Goal: Task Accomplishment & Management: Manage account settings

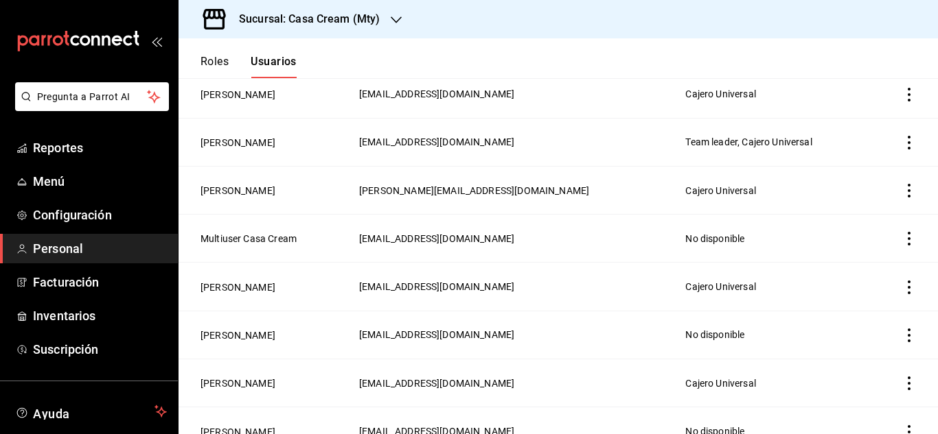
scroll to position [196, 0]
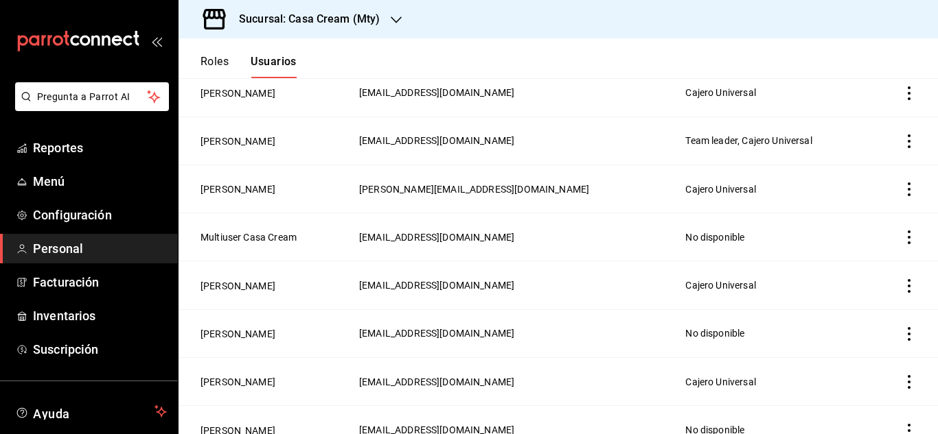
click at [204, 60] on button "Roles" at bounding box center [214, 66] width 28 height 23
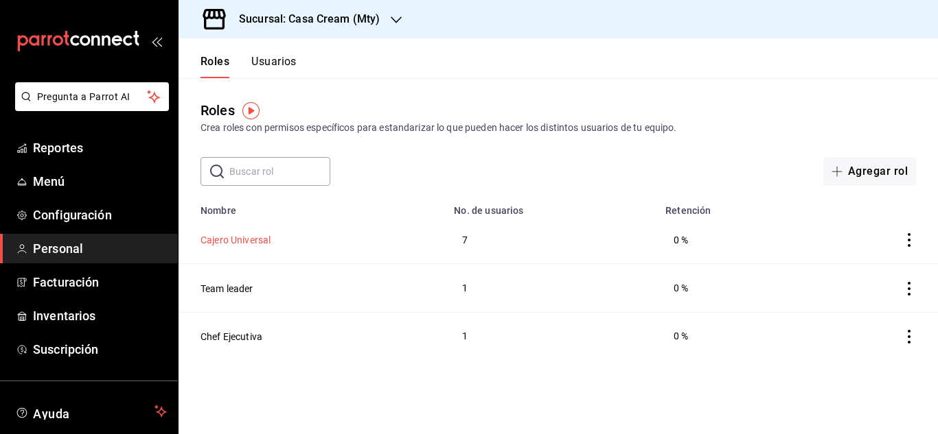
click at [239, 240] on button "Cajero Universal" at bounding box center [235, 240] width 70 height 14
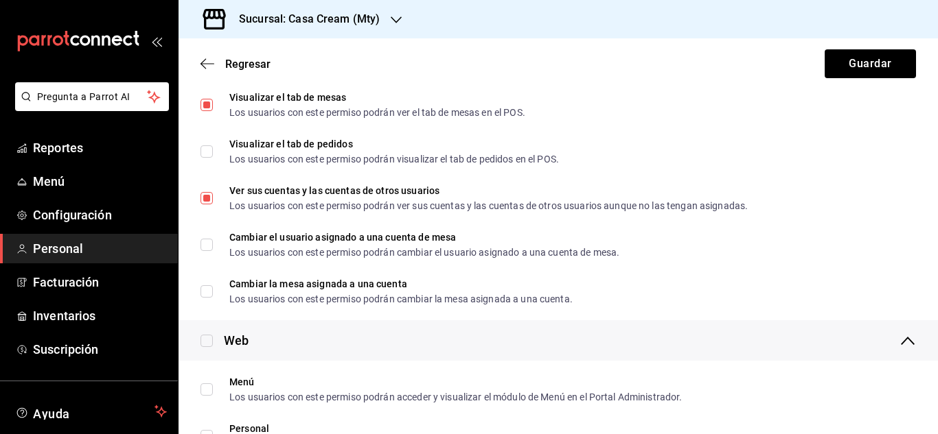
scroll to position [1927, 0]
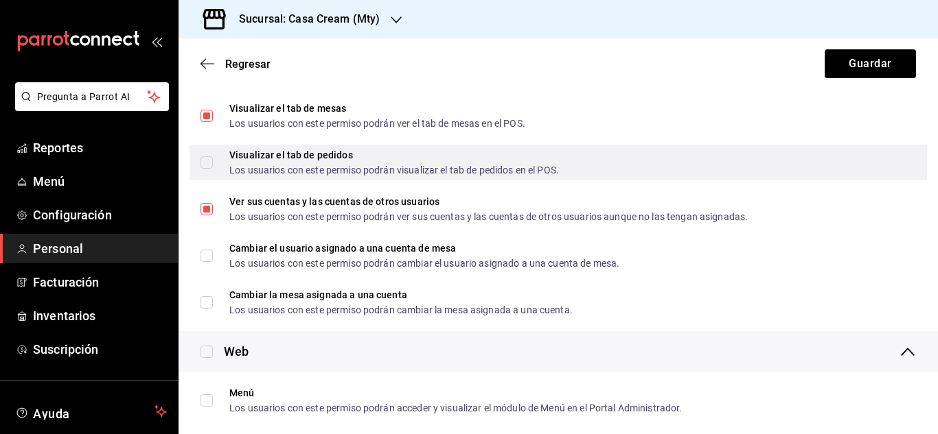
click at [205, 157] on input "Visualizar el tab de pedidos Los usuarios con este permiso podrán visualizar el…" at bounding box center [206, 162] width 12 height 12
checkbox input "true"
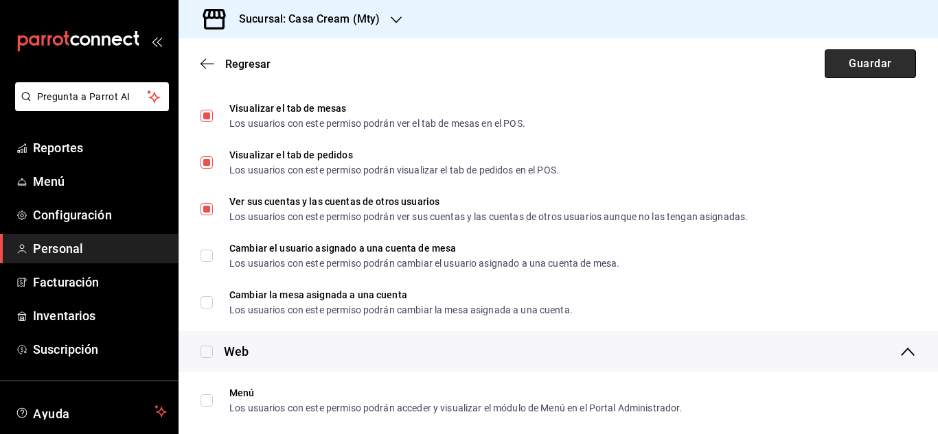
click at [855, 56] on button "Guardar" at bounding box center [869, 63] width 91 height 29
